Goal: Check status: Check status

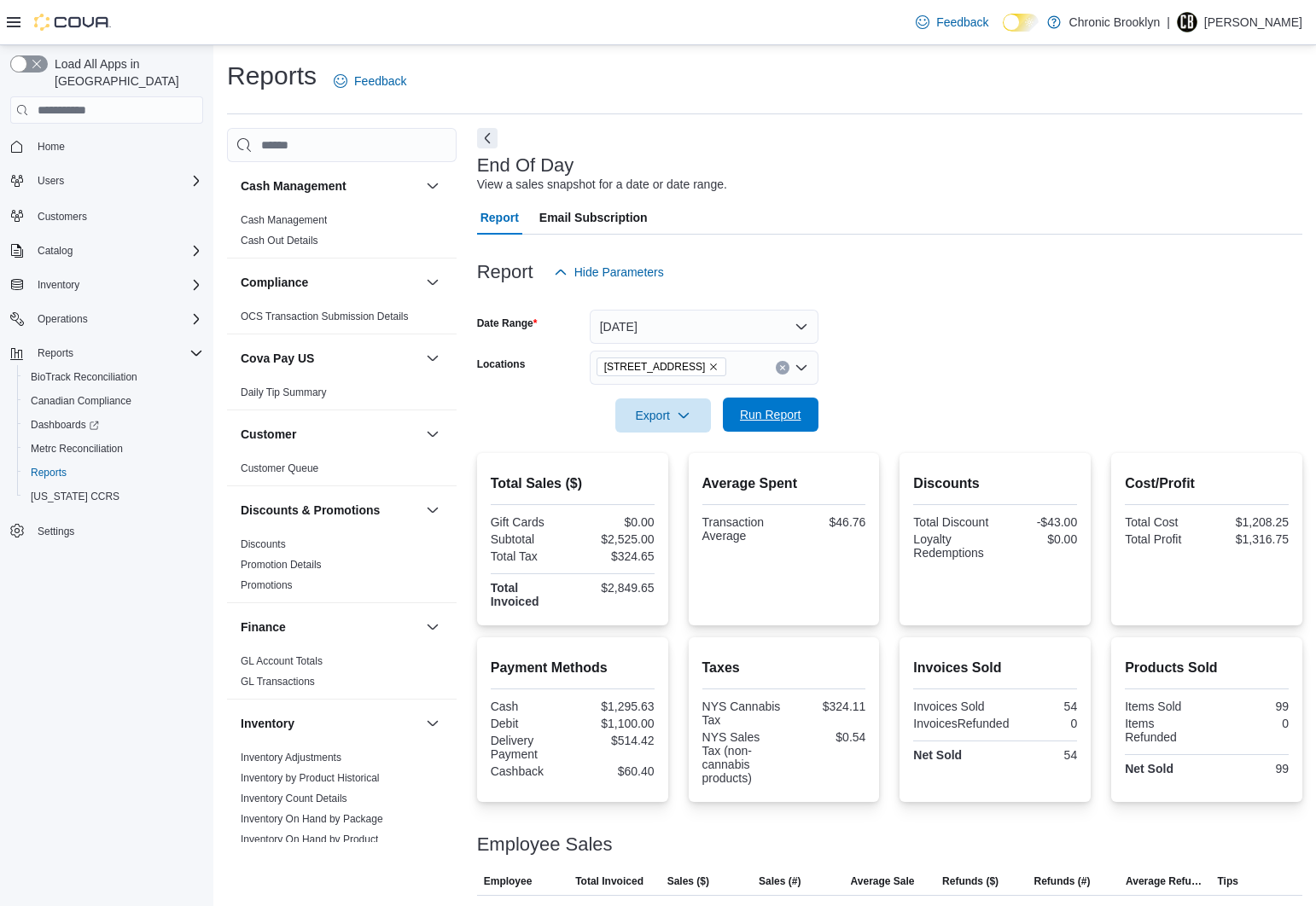
click at [766, 417] on span "Run Report" at bounding box center [770, 414] width 61 height 17
click at [764, 417] on span "Run Report" at bounding box center [770, 414] width 61 height 17
click at [673, 315] on button "[DATE]" at bounding box center [703, 327] width 228 height 34
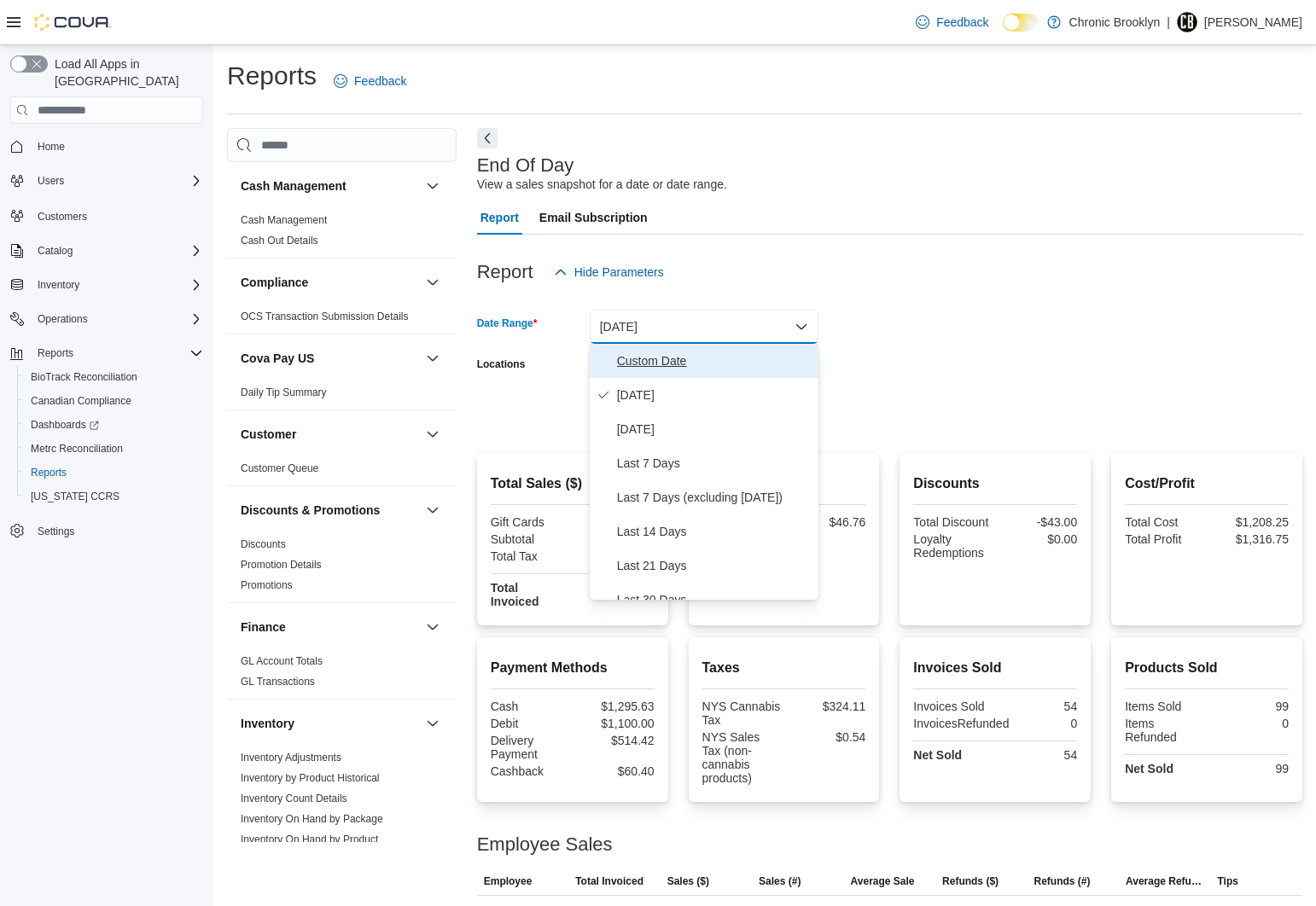
click at [659, 360] on span "Custom Date" at bounding box center [714, 361] width 195 height 20
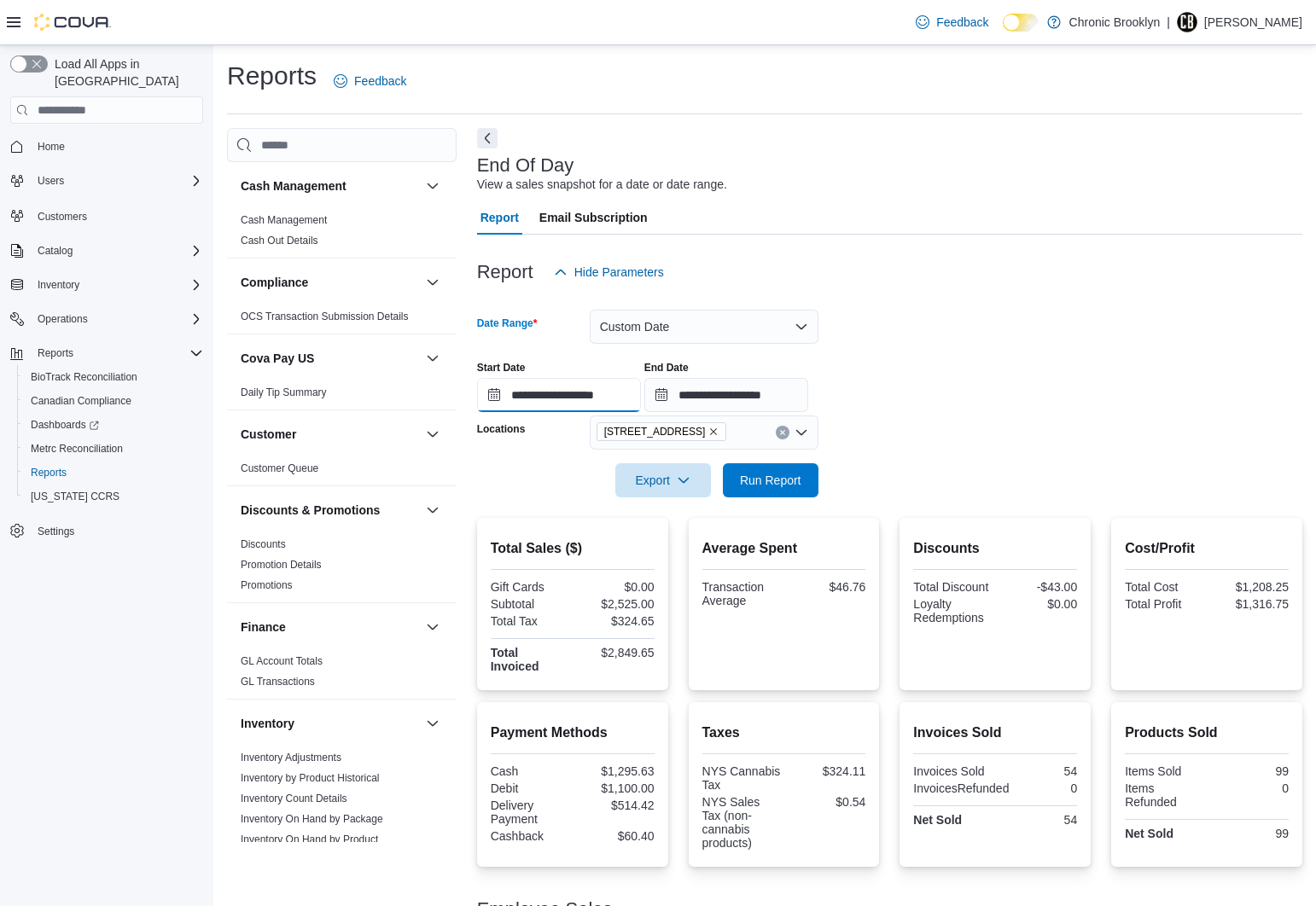
click at [573, 400] on input "**********" at bounding box center [559, 394] width 164 height 34
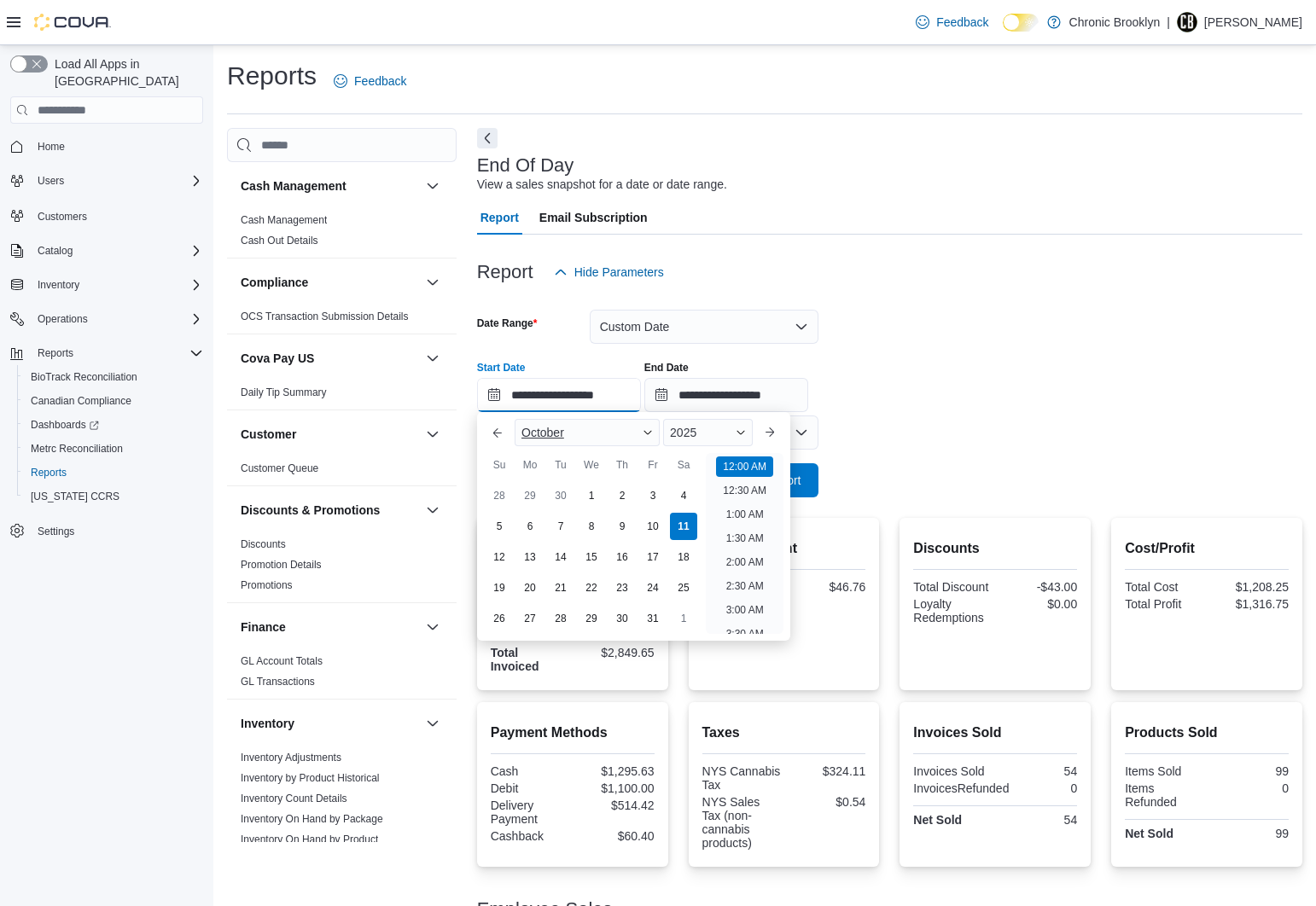
scroll to position [53, 0]
click at [626, 529] on div "9" at bounding box center [622, 526] width 30 height 30
type input "**********"
drag, startPoint x: 938, startPoint y: 389, endPoint x: 866, endPoint y: 455, distance: 97.7
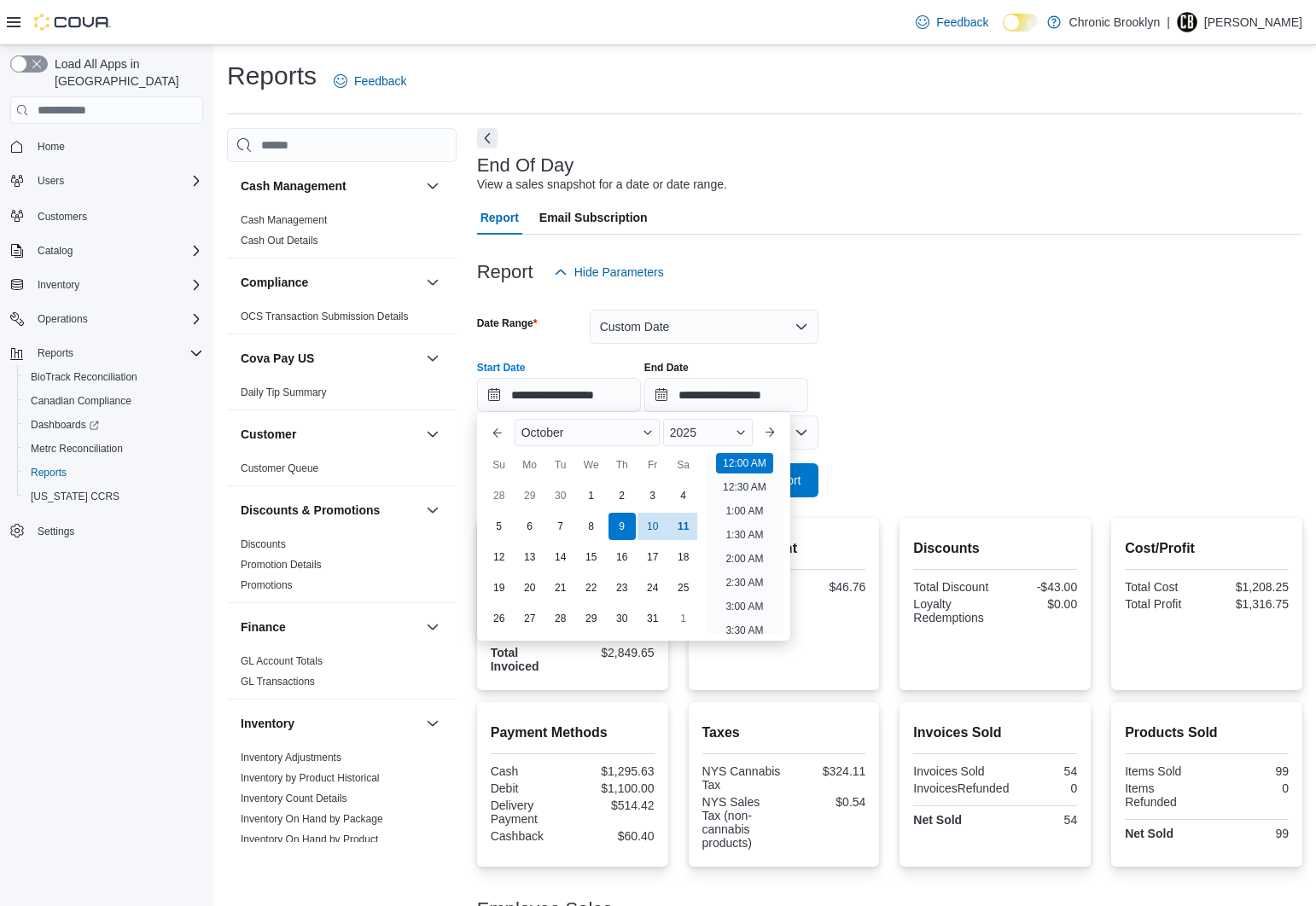
click at [937, 390] on div "**********" at bounding box center [889, 379] width 825 height 65
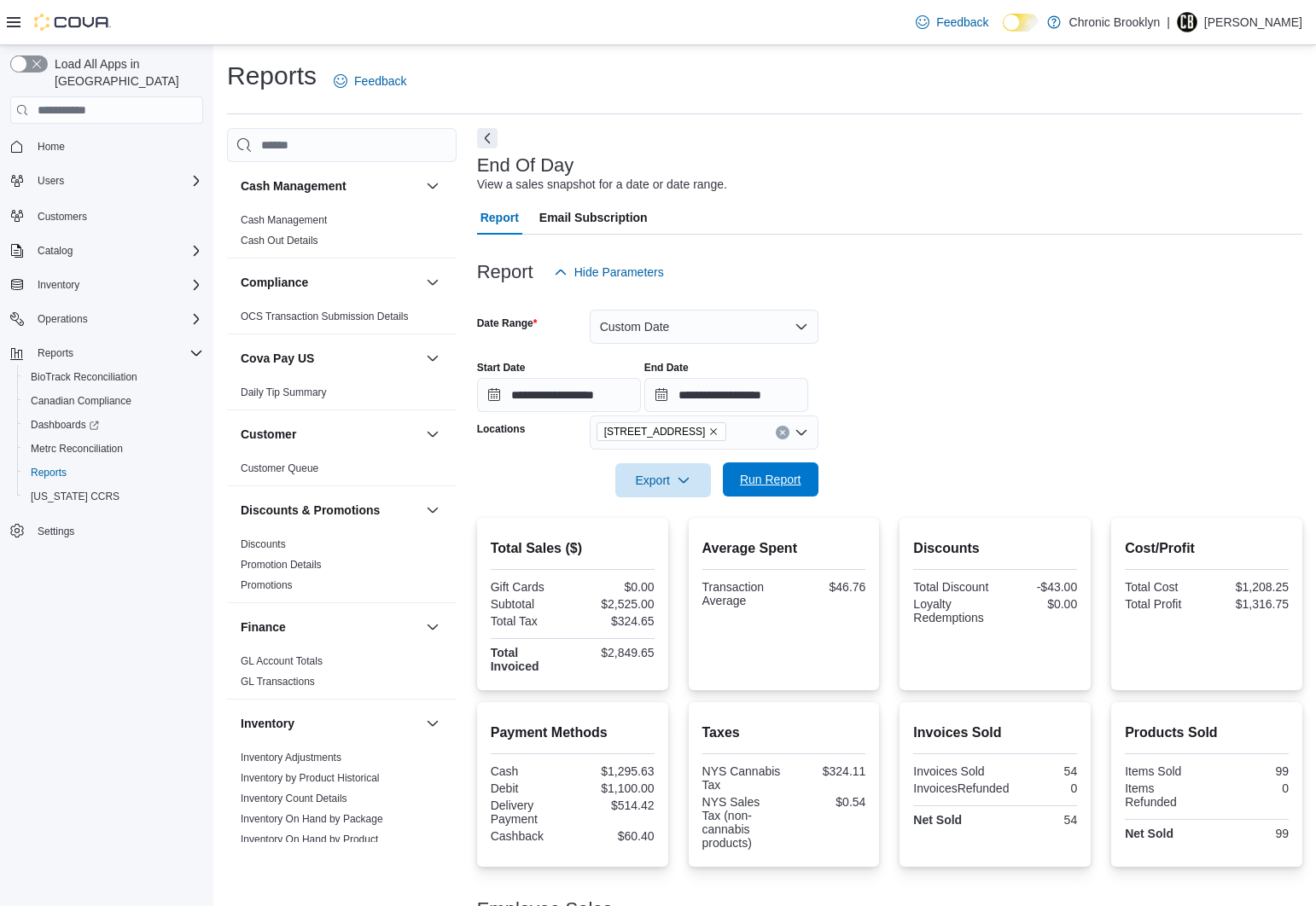
click at [763, 483] on span "Run Report" at bounding box center [770, 479] width 61 height 17
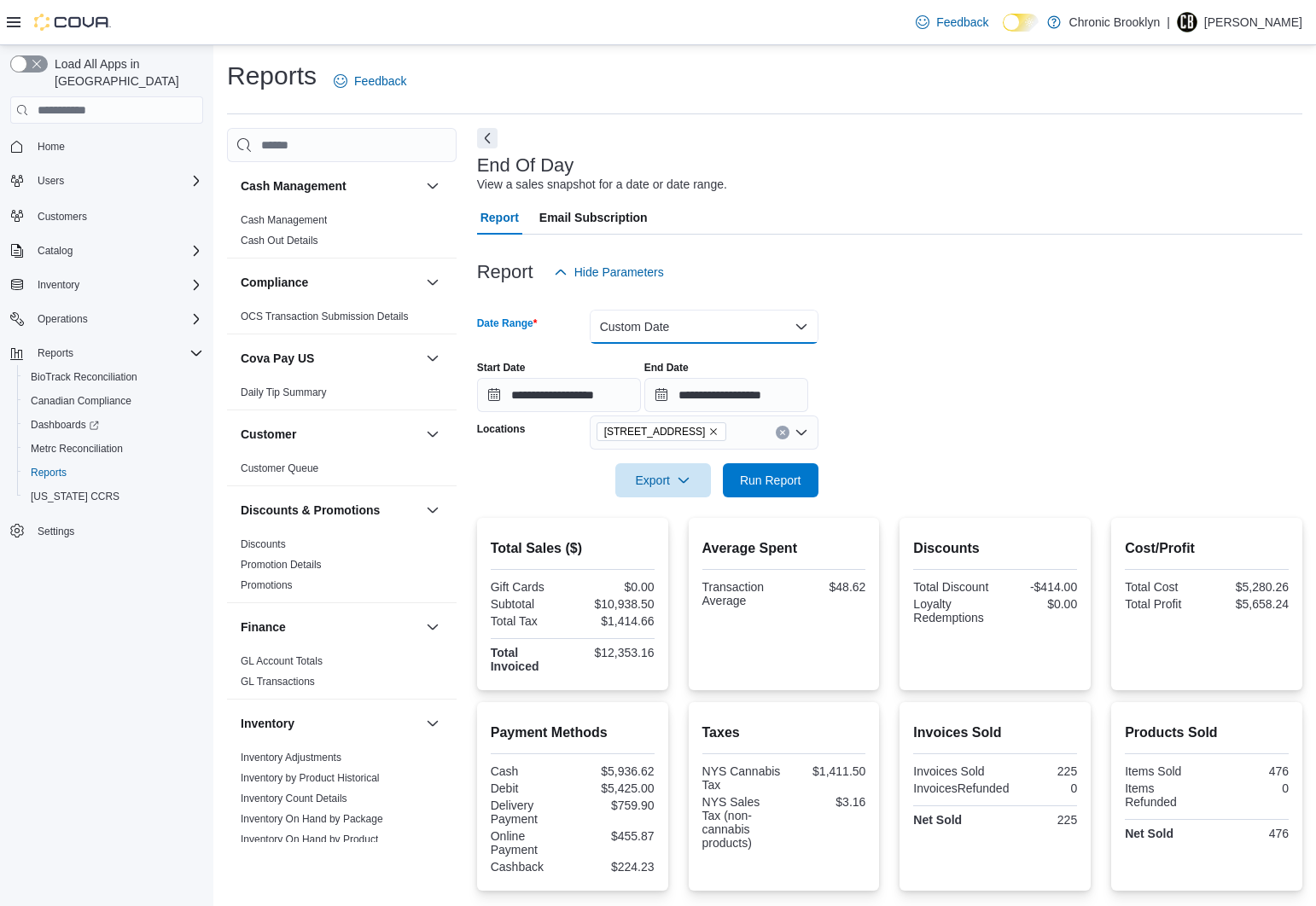
click at [689, 324] on button "Custom Date" at bounding box center [703, 327] width 228 height 34
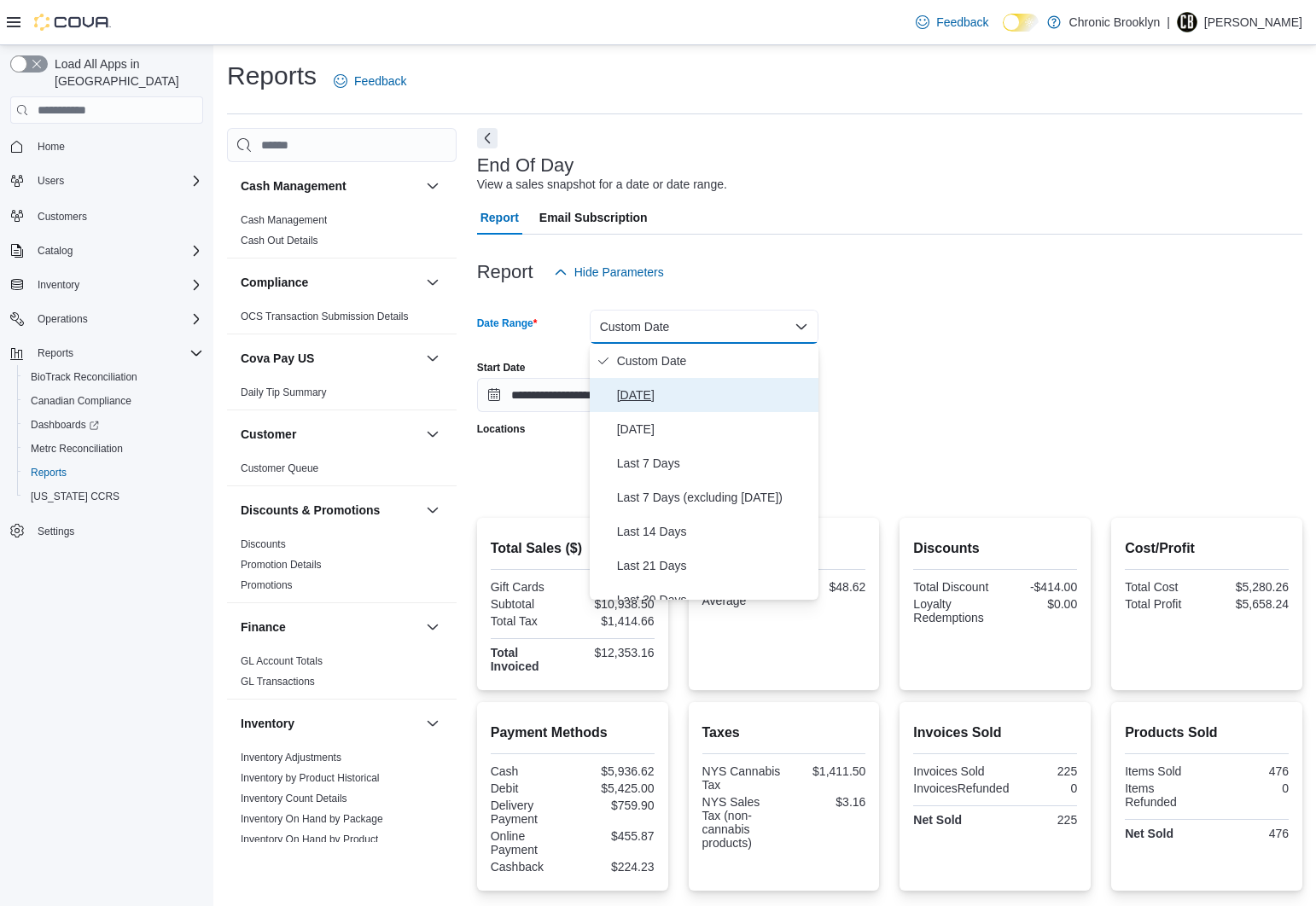
click at [642, 391] on span "[DATE]" at bounding box center [714, 394] width 195 height 20
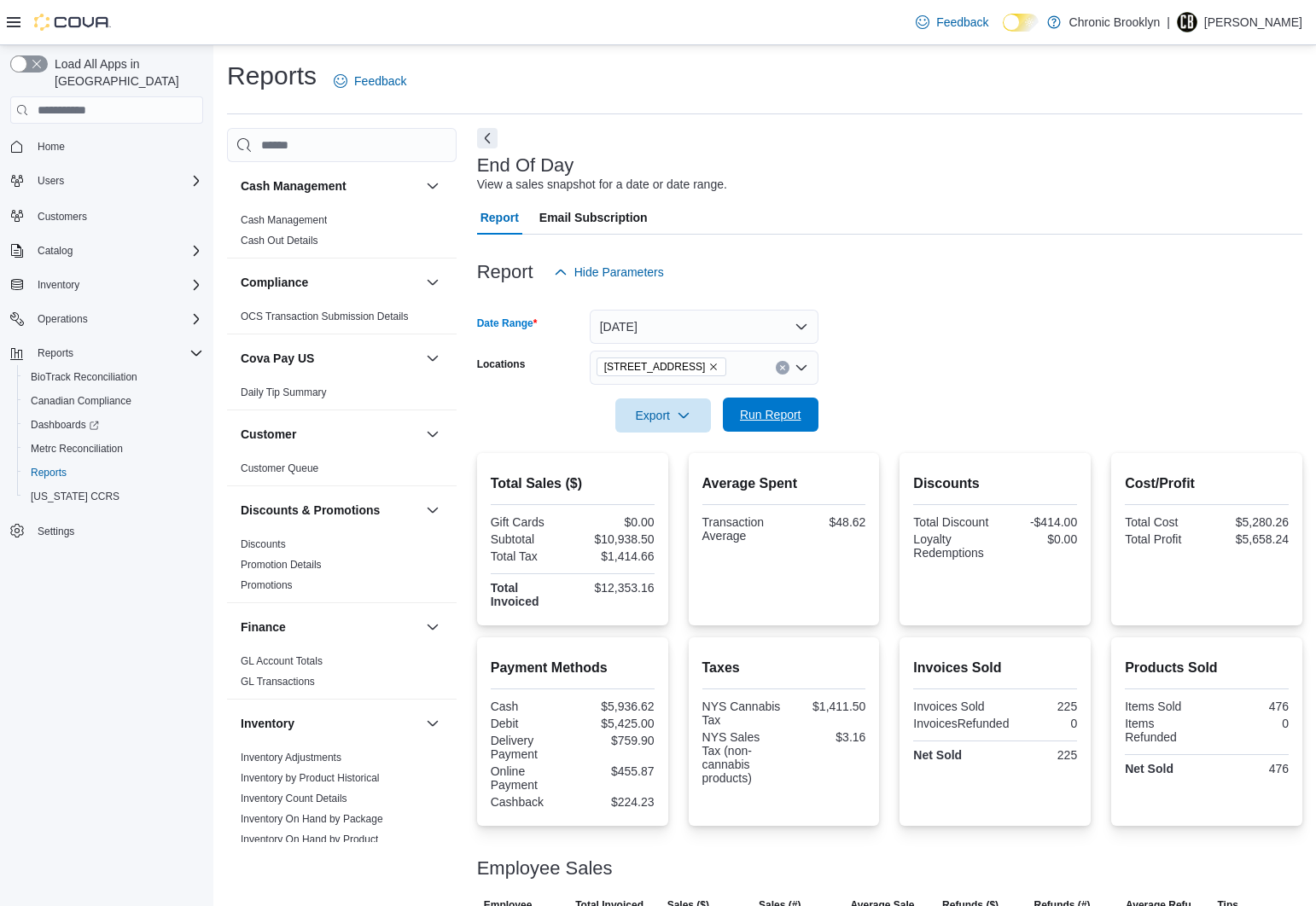
click at [802, 415] on span "Run Report" at bounding box center [770, 414] width 75 height 34
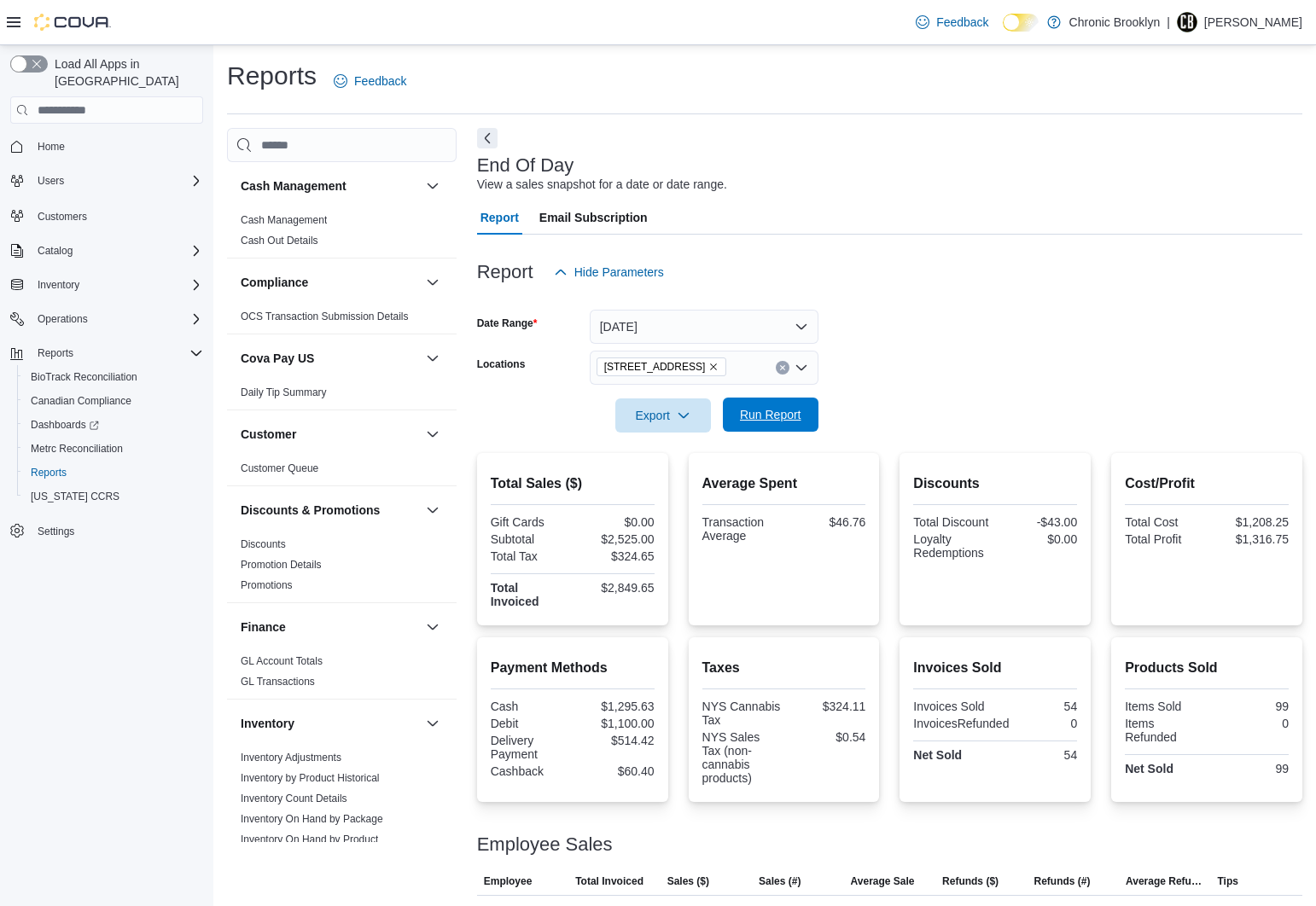
click at [765, 417] on span "Run Report" at bounding box center [770, 414] width 61 height 17
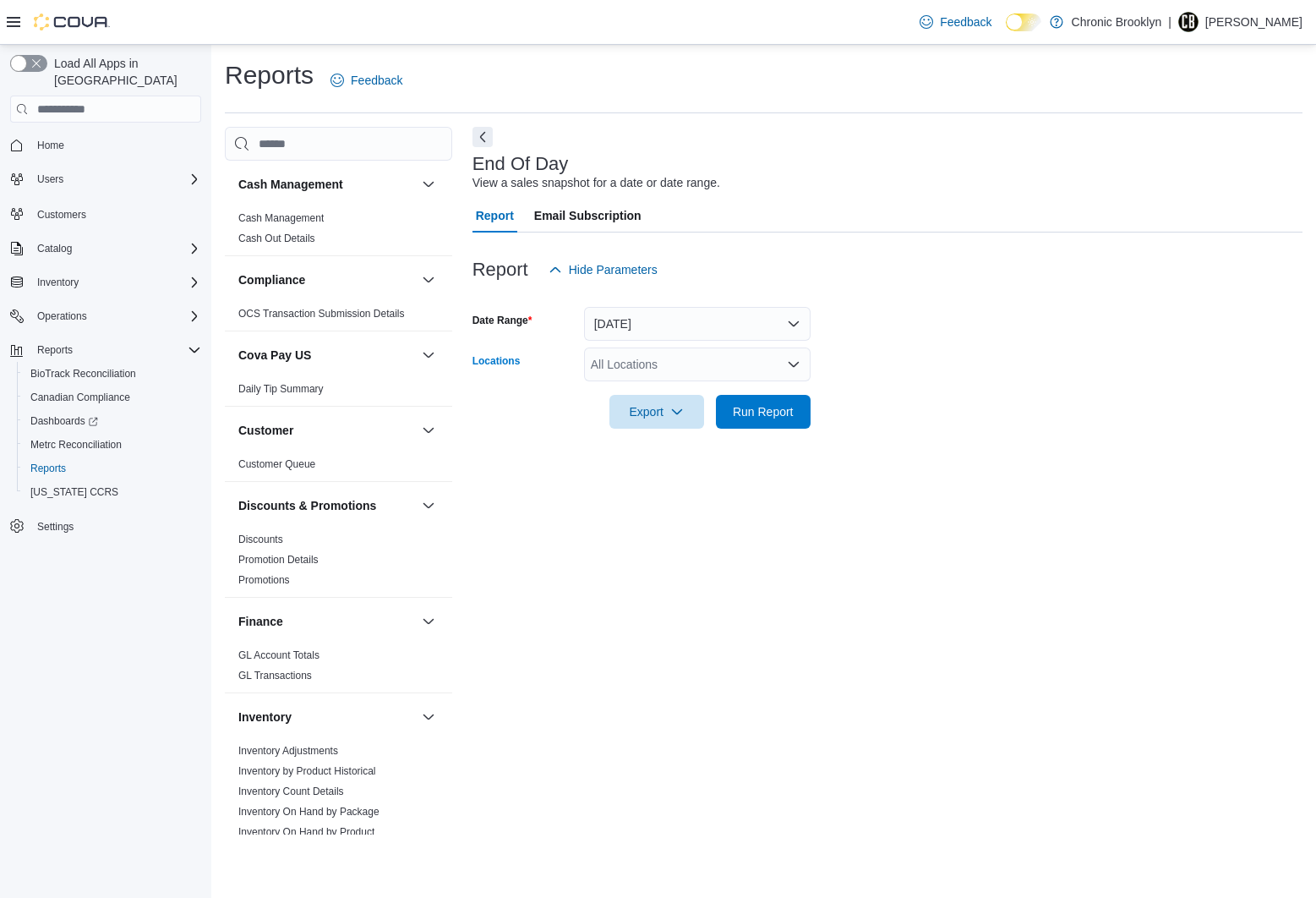
click at [686, 362] on div "All Locations" at bounding box center [696, 364] width 226 height 33
drag, startPoint x: 661, startPoint y: 411, endPoint x: 803, endPoint y: 493, distance: 164.0
click at [662, 411] on span "[STREET_ADDRESS]" at bounding box center [679, 417] width 116 height 17
click at [823, 475] on div "End Of Day View a sales snapshot for a date or date range. Report Email Subscri…" at bounding box center [887, 481] width 830 height 708
click at [772, 412] on span "Run Report" at bounding box center [762, 410] width 61 height 17
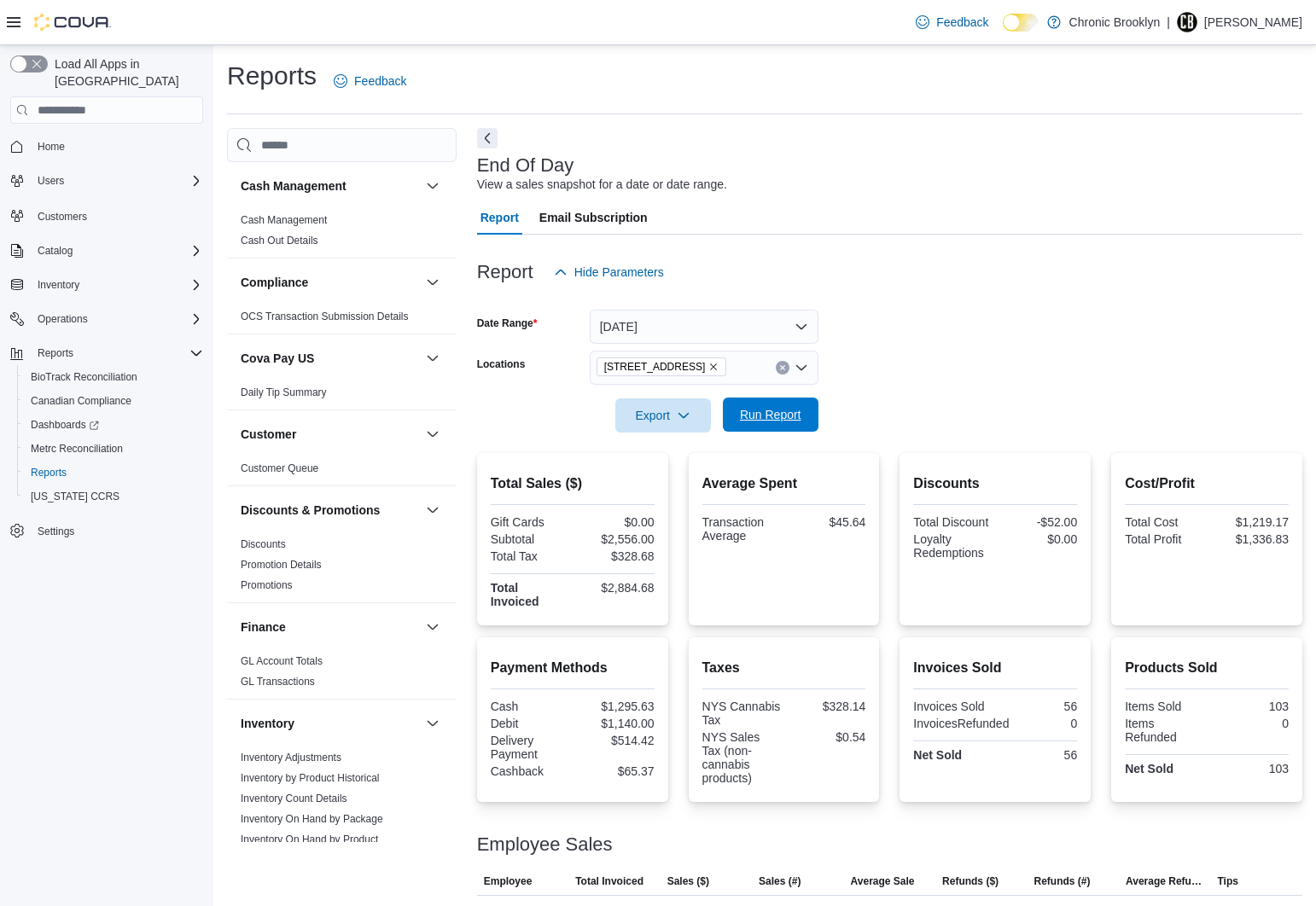
click at [791, 424] on span "Run Report" at bounding box center [770, 414] width 75 height 34
click at [776, 419] on span "Run Report" at bounding box center [770, 414] width 61 height 17
drag, startPoint x: 778, startPoint y: 417, endPoint x: 793, endPoint y: 407, distance: 18.0
click at [778, 417] on span "Run Report" at bounding box center [770, 414] width 61 height 17
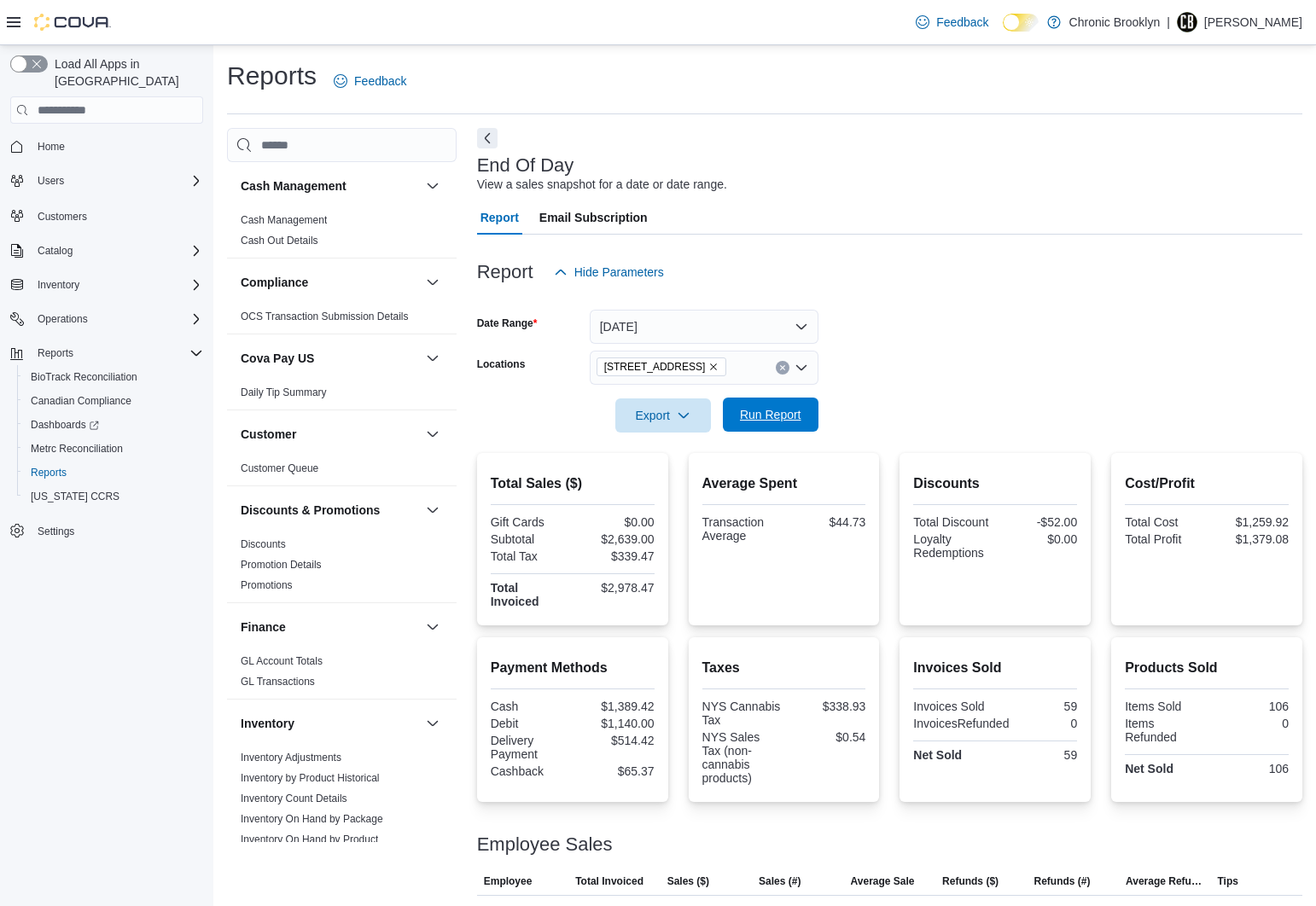
click at [780, 411] on span "Run Report" at bounding box center [770, 414] width 61 height 17
